Goal: Navigation & Orientation: Find specific page/section

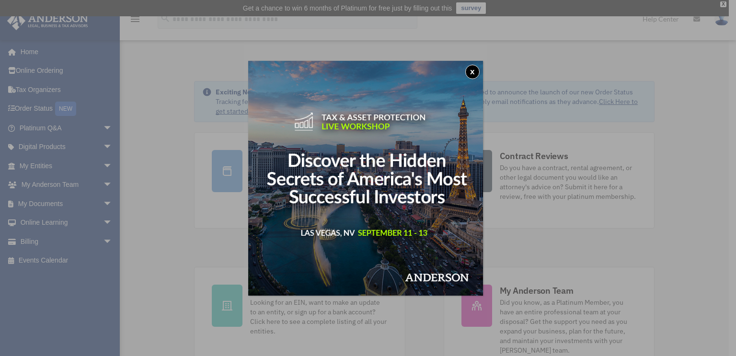
click at [475, 65] on button "x" at bounding box center [472, 72] width 14 height 14
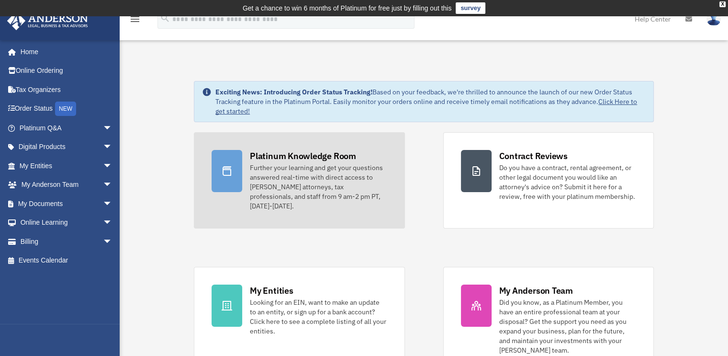
click at [314, 170] on div "Further your learning and get your questions answered real-time with direct acc…" at bounding box center [318, 187] width 137 height 48
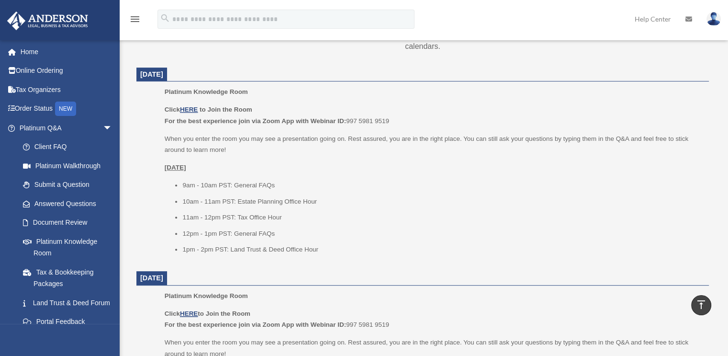
scroll to position [383, 0]
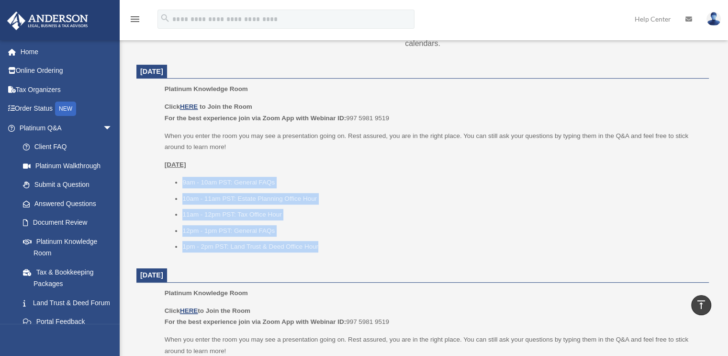
drag, startPoint x: 179, startPoint y: 174, endPoint x: 341, endPoint y: 251, distance: 180.1
click at [344, 253] on div "Platinum Knowledge Room Click HERE to Join the Room For the best experience joi…" at bounding box center [434, 170] width 538 height 175
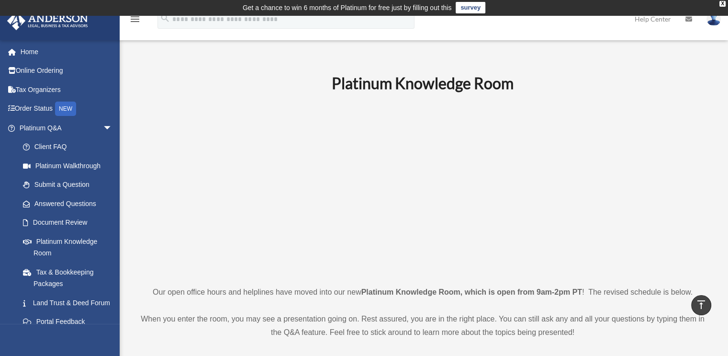
scroll to position [0, 0]
click at [31, 51] on link "Home" at bounding box center [67, 51] width 120 height 19
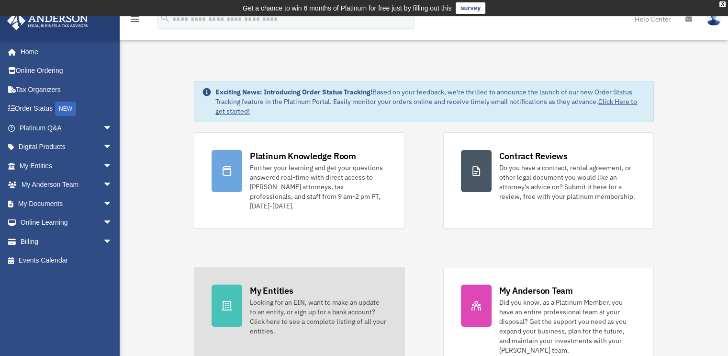
click at [286, 297] on div "Looking for an EIN, want to make an update to an entity, or sign up for a bank …" at bounding box center [318, 316] width 137 height 38
click at [275, 285] on div "My Entities" at bounding box center [271, 290] width 43 height 12
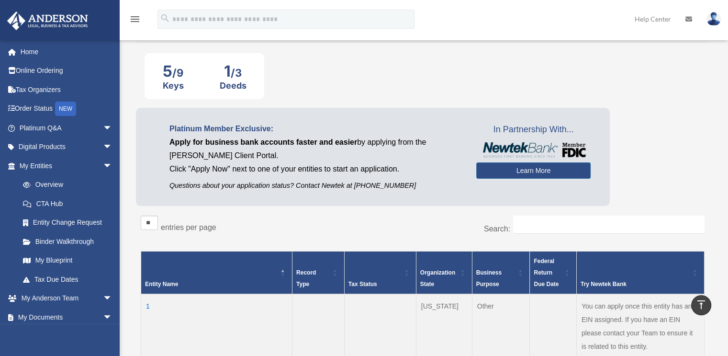
scroll to position [43, 0]
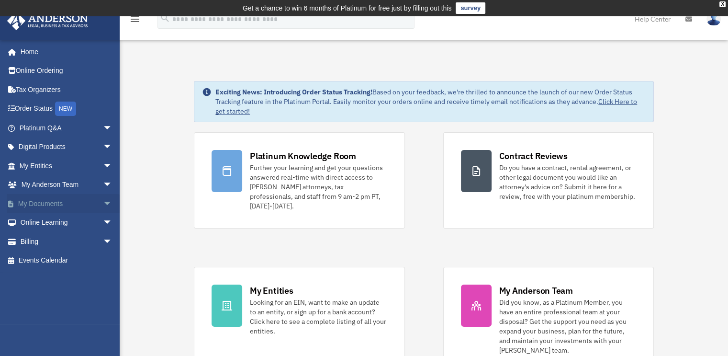
click at [52, 200] on link "My Documents arrow_drop_down" at bounding box center [67, 203] width 120 height 19
